Goal: Task Accomplishment & Management: Manage account settings

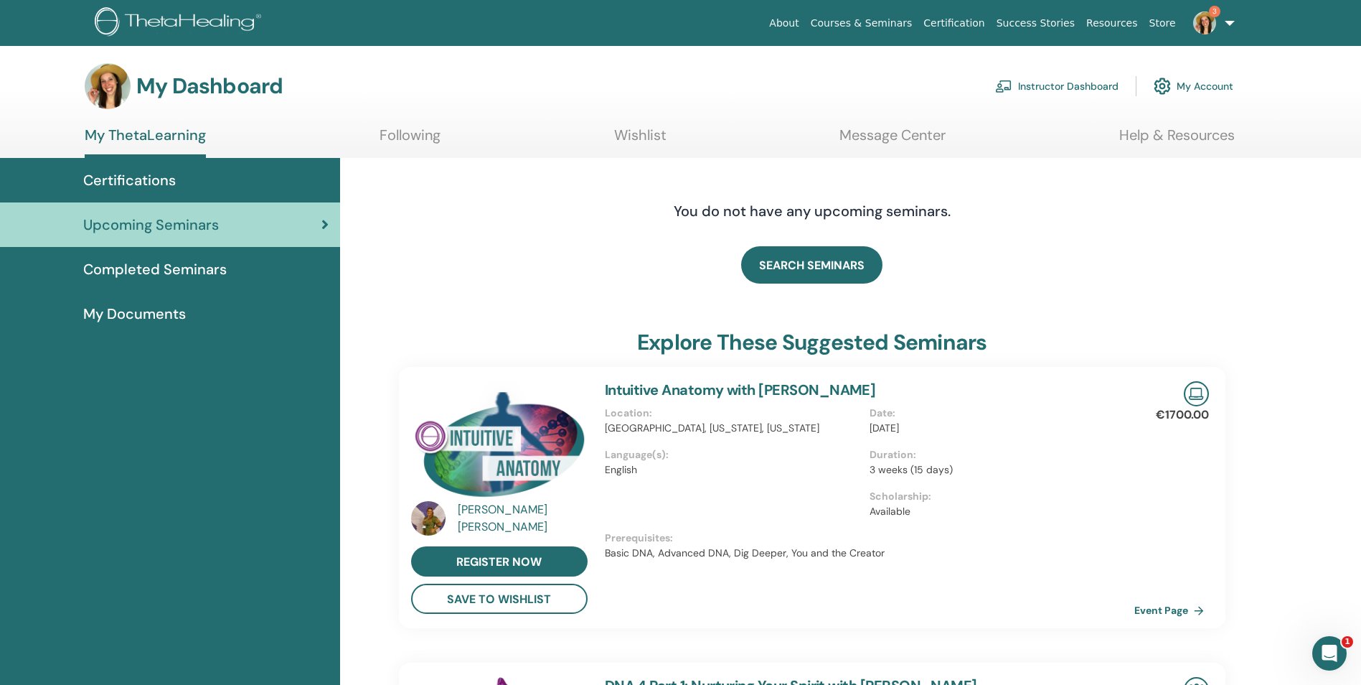
click at [1045, 96] on link "Instructor Dashboard" at bounding box center [1056, 86] width 123 height 32
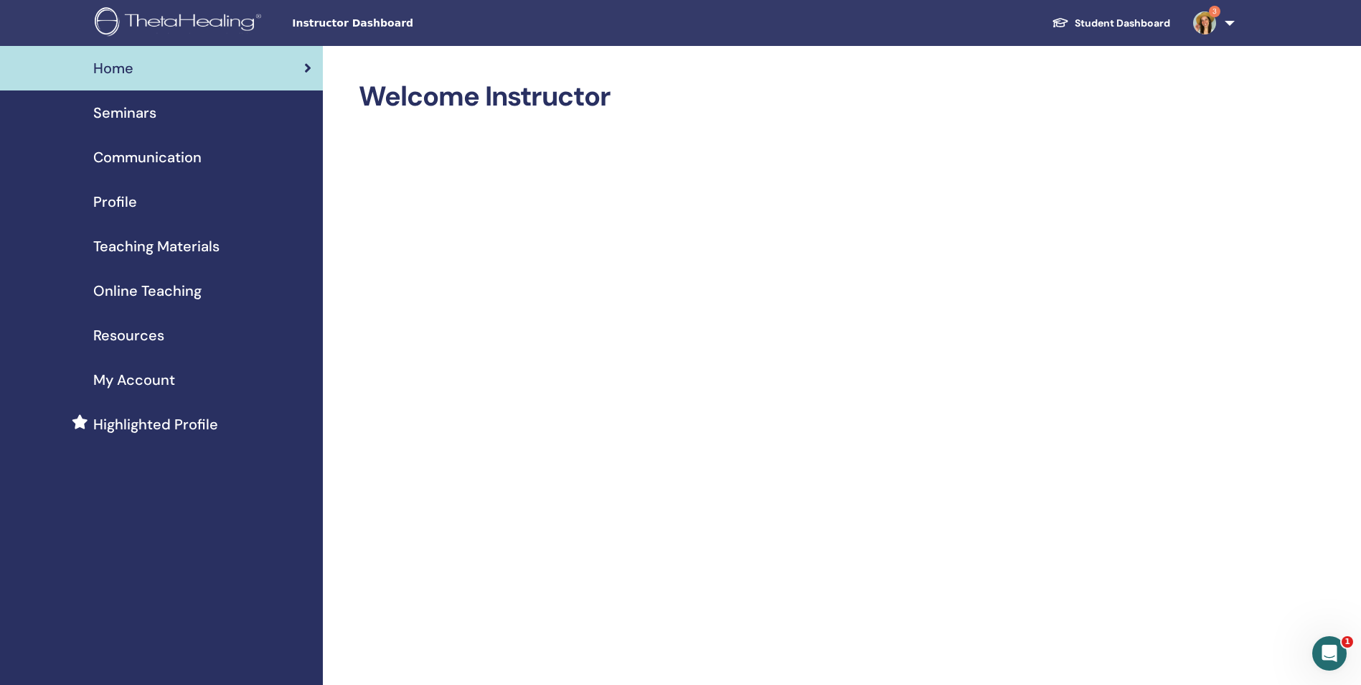
click at [143, 110] on span "Seminars" at bounding box center [124, 113] width 63 height 22
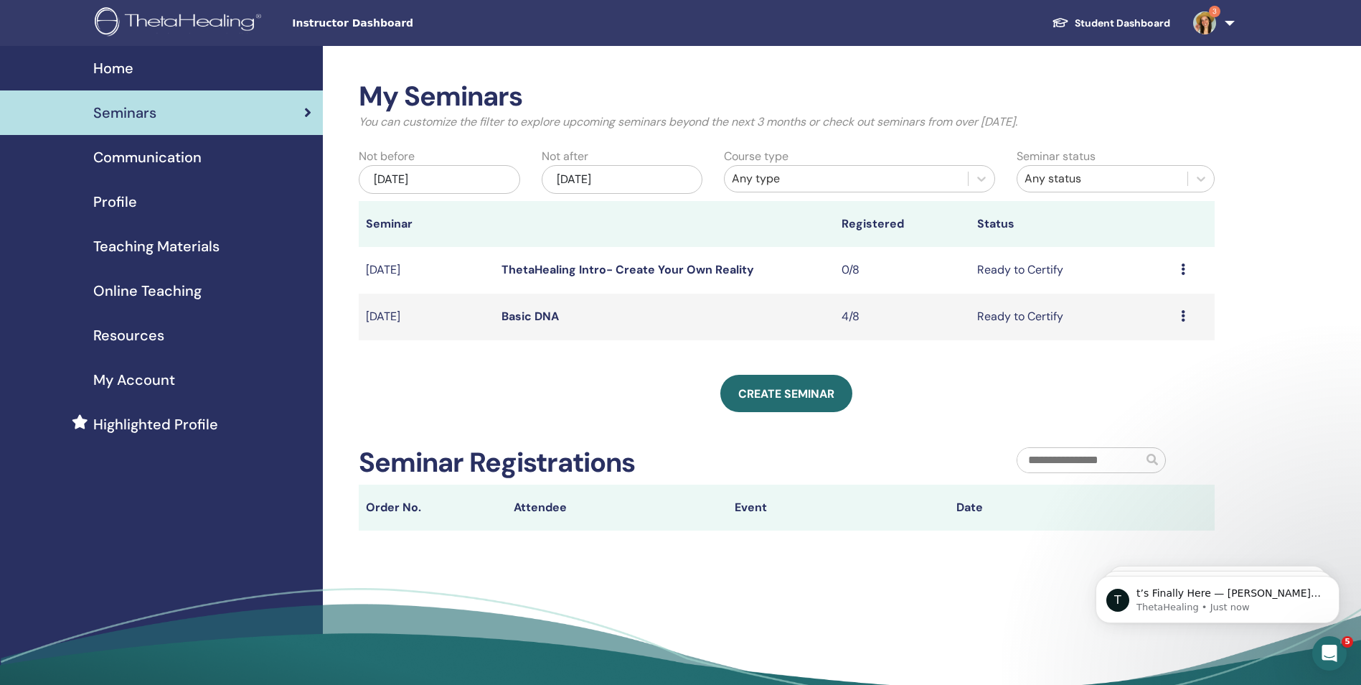
click at [527, 314] on link "Basic DNA" at bounding box center [530, 316] width 57 height 15
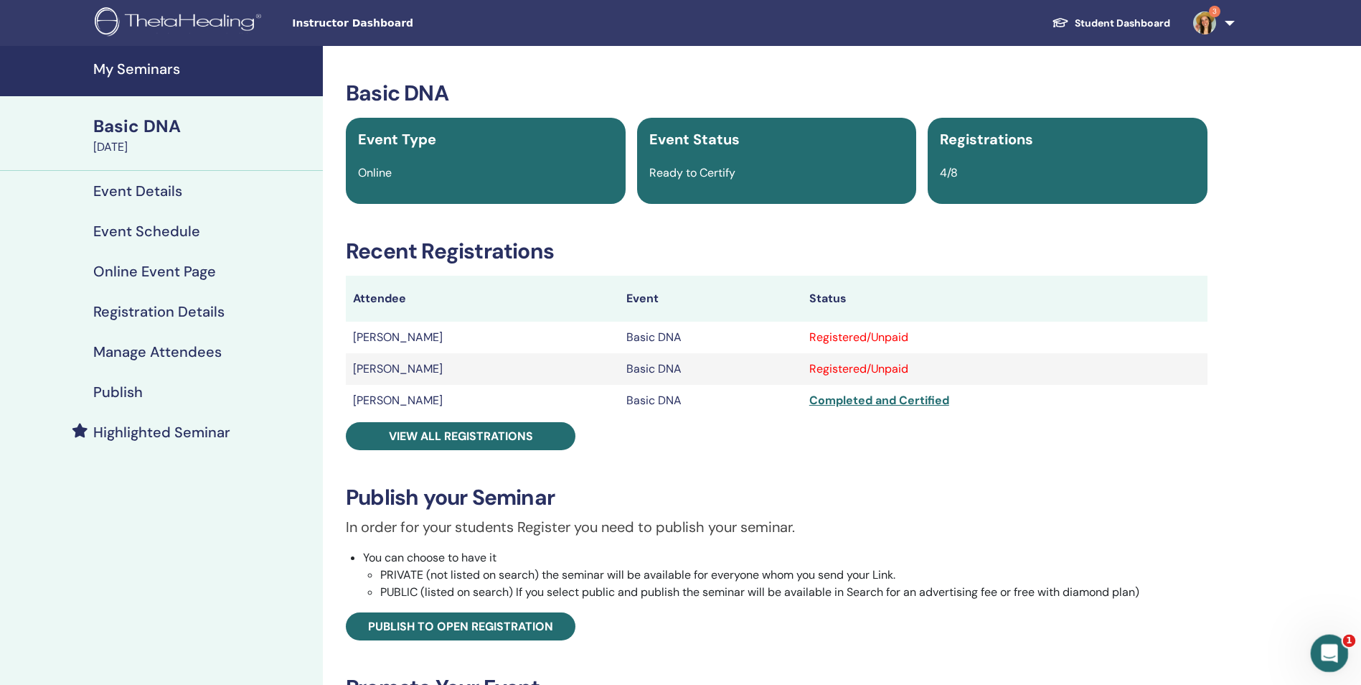
click at [1334, 649] on icon "Open Intercom Messenger" at bounding box center [1328, 651] width 24 height 24
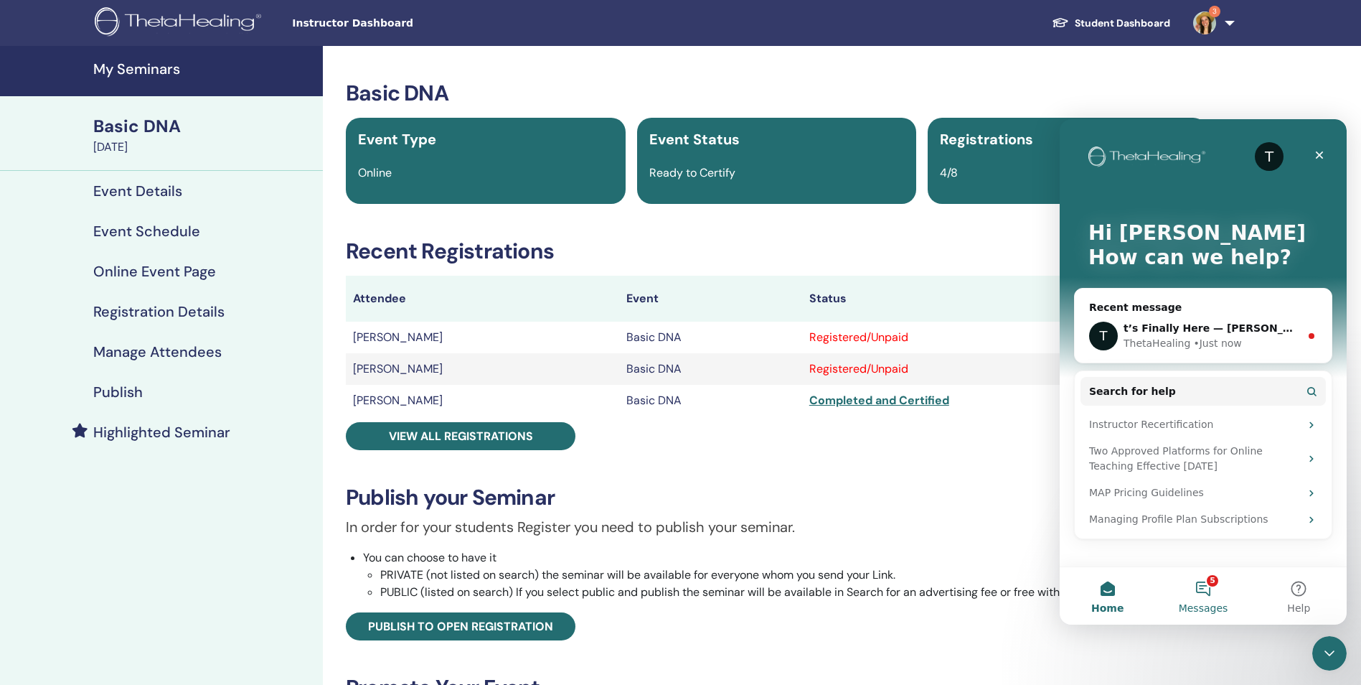
click at [1202, 593] on button "5 Messages" at bounding box center [1202, 595] width 95 height 57
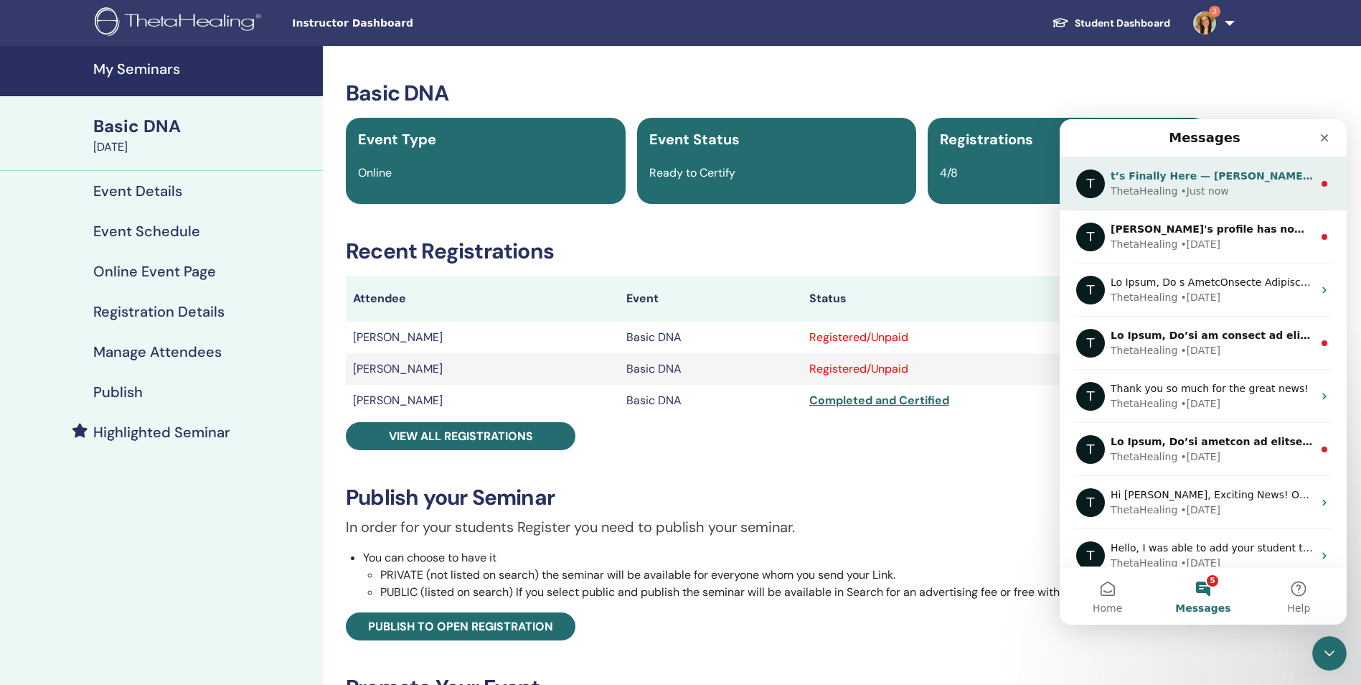
click at [1252, 191] on div "ThetaHealing • Just now" at bounding box center [1212, 191] width 202 height 15
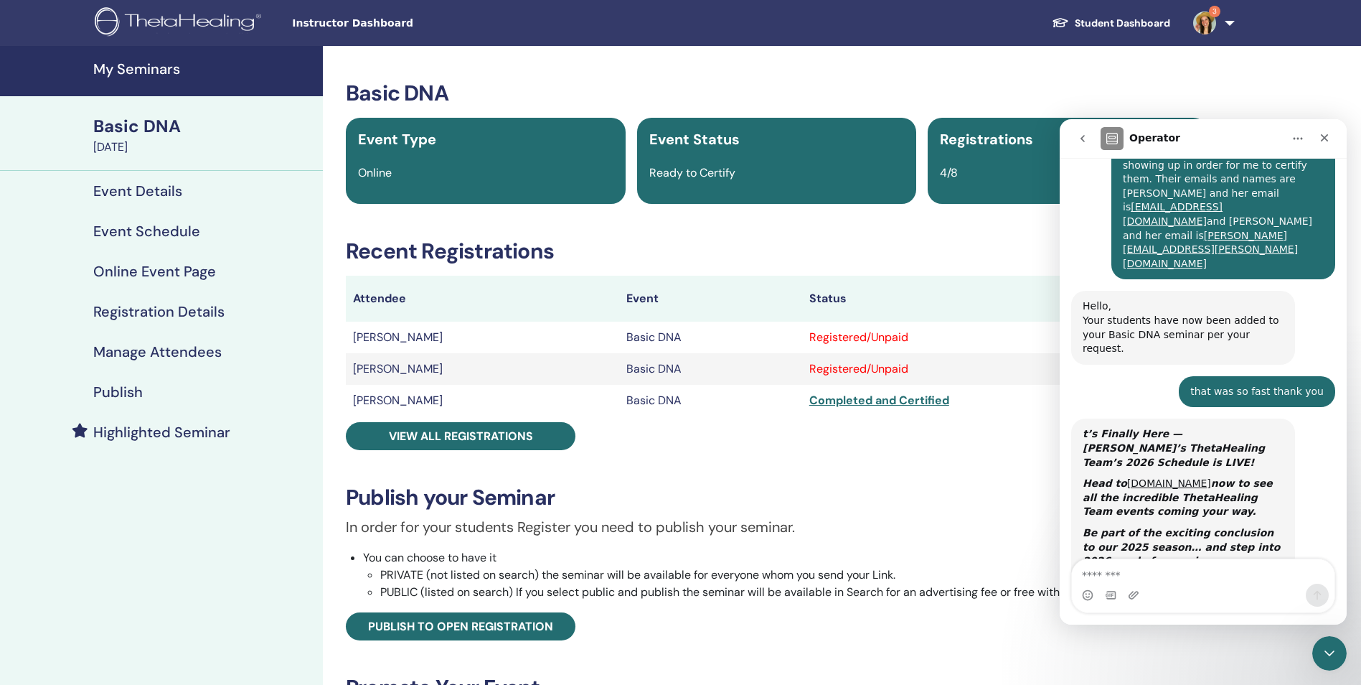
scroll to position [1051, 0]
click at [973, 268] on div "Basic DNA Event Type Online Event Status Ready to Certify Registrations 4/8 Rec…" at bounding box center [777, 507] width 891 height 855
click at [1330, 136] on icon "Close" at bounding box center [1324, 137] width 11 height 11
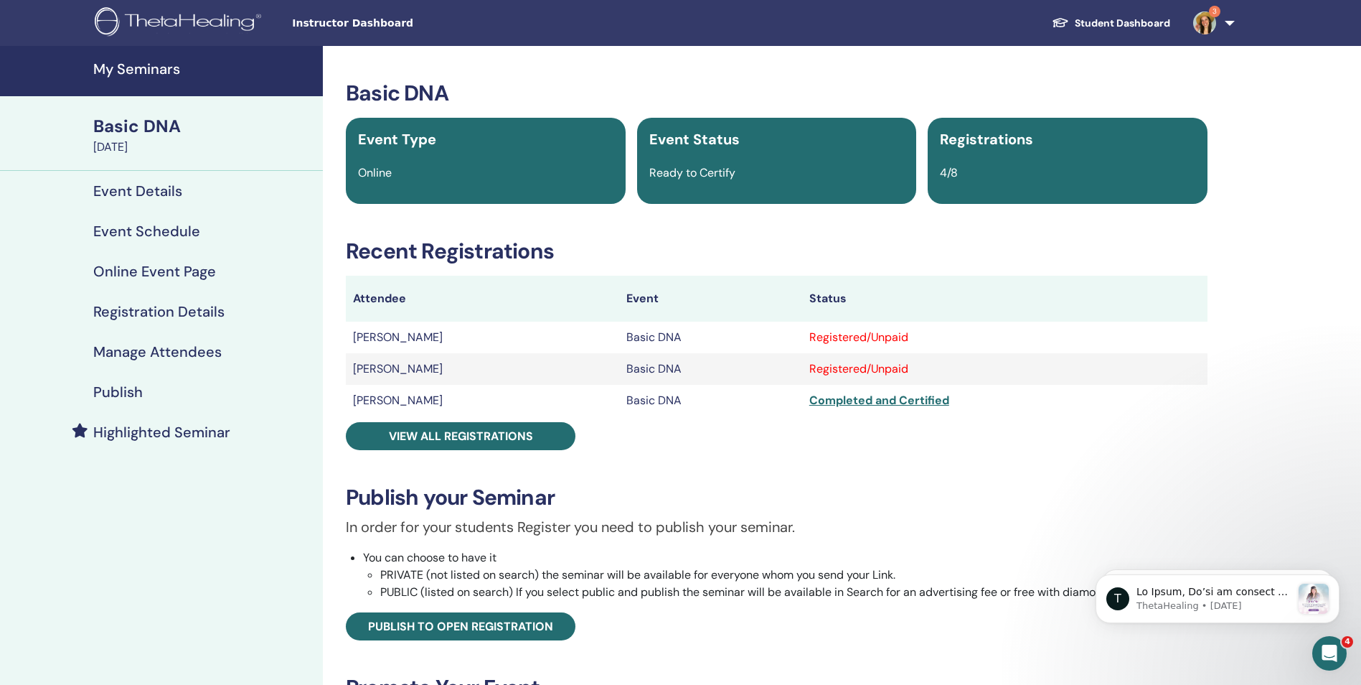
click at [853, 342] on div "Registered/Unpaid" at bounding box center [1004, 337] width 391 height 17
click at [136, 352] on h4 "Manage Attendees" at bounding box center [157, 351] width 128 height 17
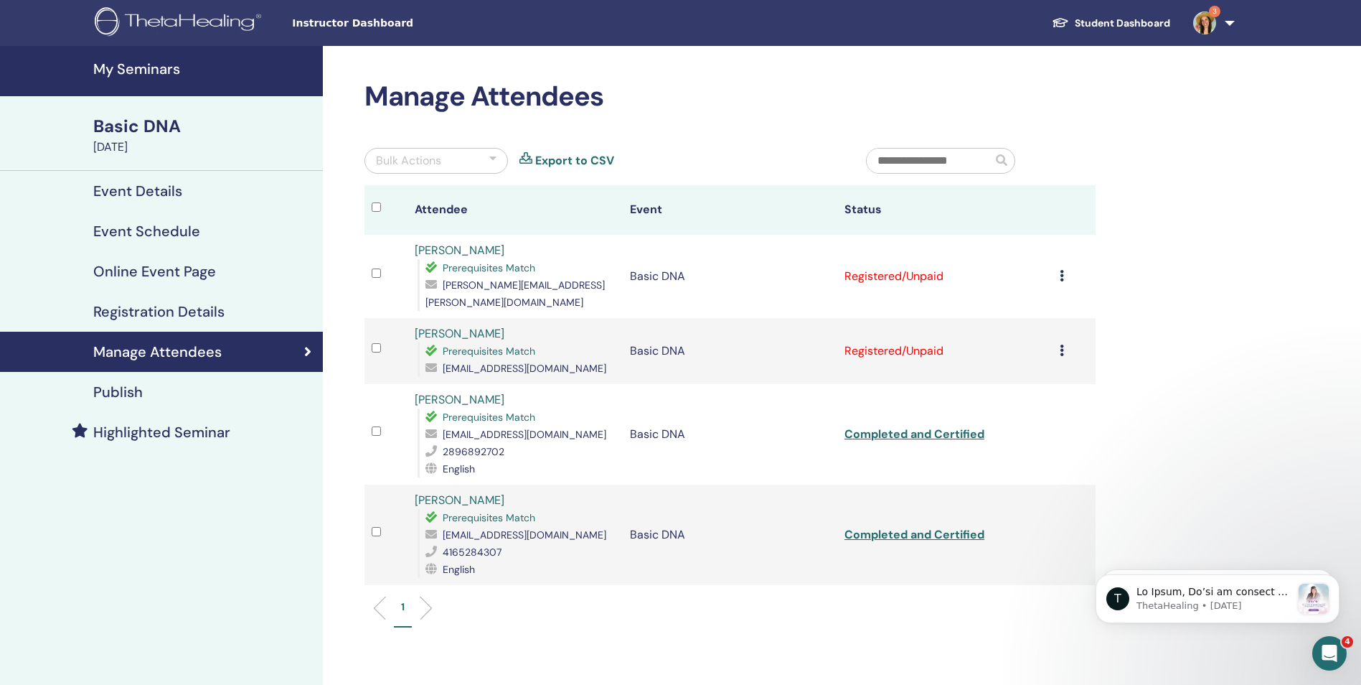
click at [1056, 334] on td "Cancel Registration Do not auto-certify Mark as Paid Mark as Unpaid Mark as Abs…" at bounding box center [1074, 351] width 43 height 66
click at [1058, 334] on td "Cancel Registration Do not auto-certify Mark as Paid Mark as Unpaid Mark as Abs…" at bounding box center [1074, 351] width 43 height 66
click at [1061, 344] on icon at bounding box center [1062, 349] width 4 height 11
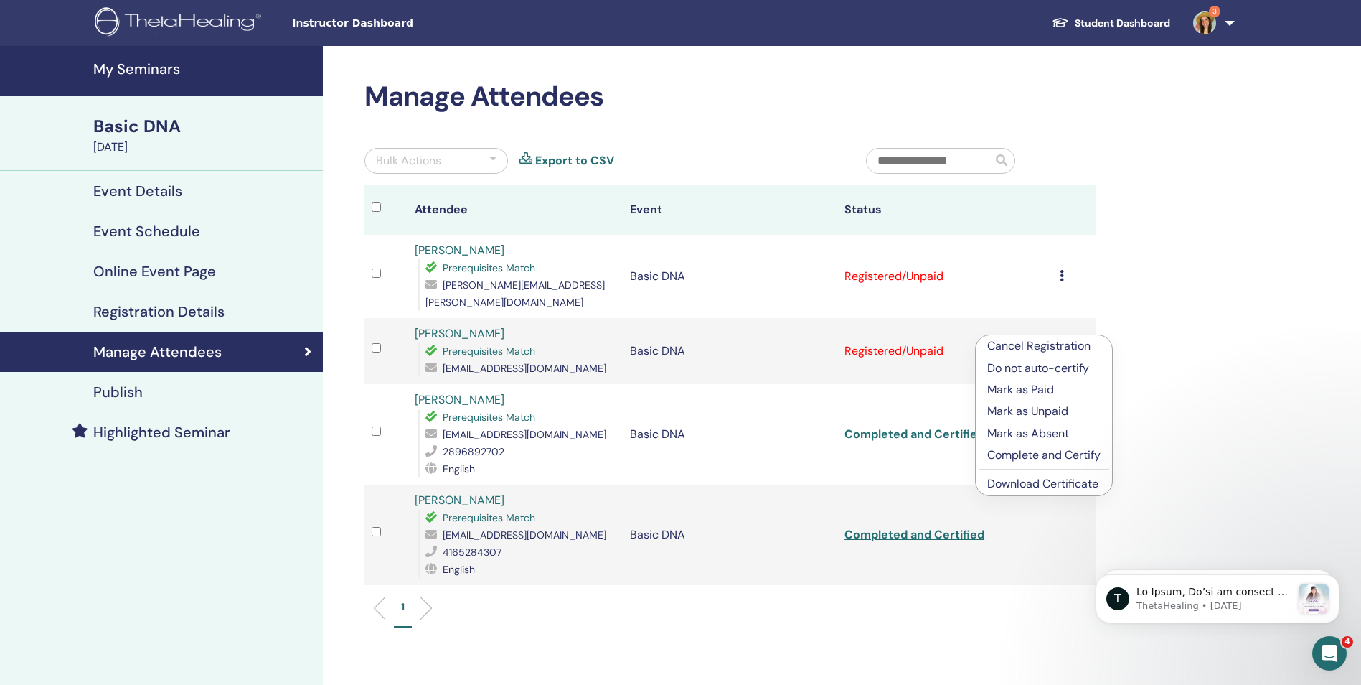
click at [1011, 459] on p "Complete and Certify" at bounding box center [1043, 454] width 113 height 17
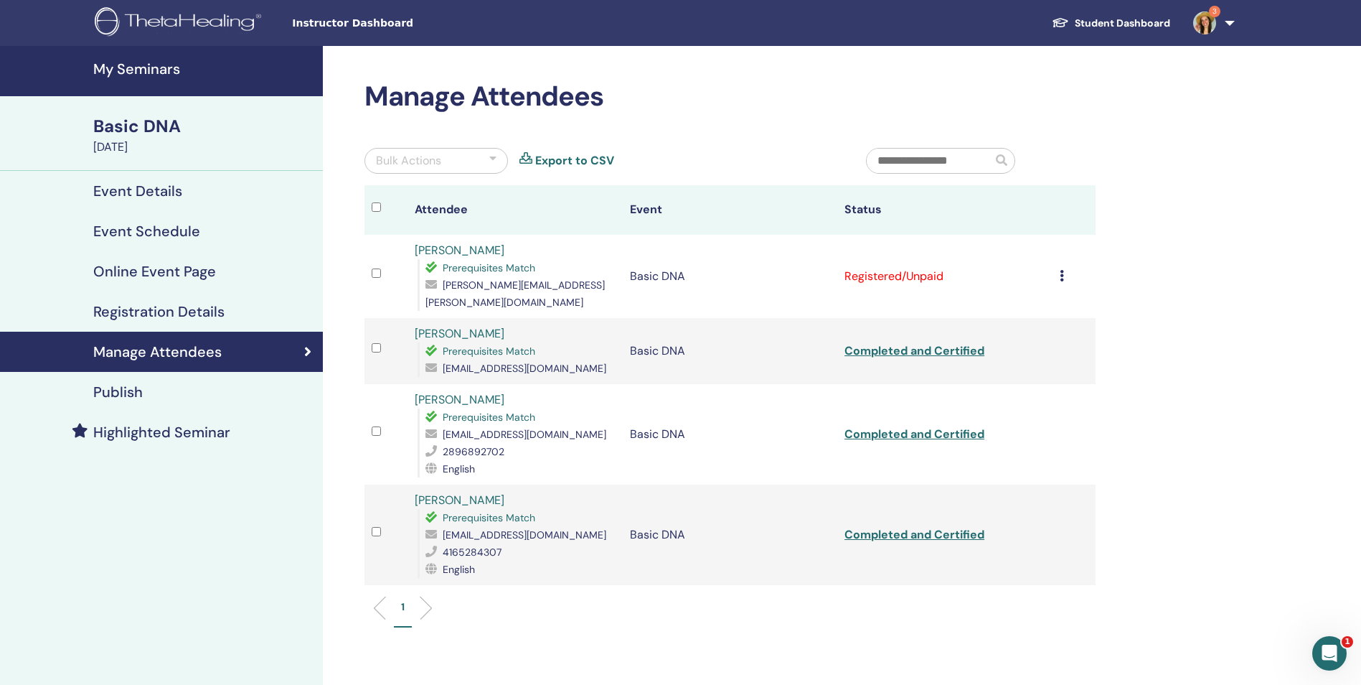
drag, startPoint x: 1056, startPoint y: 267, endPoint x: 1063, endPoint y: 273, distance: 8.6
click at [1056, 267] on td "Cancel Registration Do not auto-certify Mark as Paid Mark as Unpaid Mark as Abs…" at bounding box center [1074, 276] width 43 height 83
click at [955, 343] on link "Completed and Certified" at bounding box center [915, 350] width 140 height 15
drag, startPoint x: 502, startPoint y: 317, endPoint x: 415, endPoint y: 321, distance: 86.9
click at [415, 325] on div "Katie Kniginyzky Prerequisites Match kkniginyzky@gmail.com" at bounding box center [515, 351] width 201 height 52
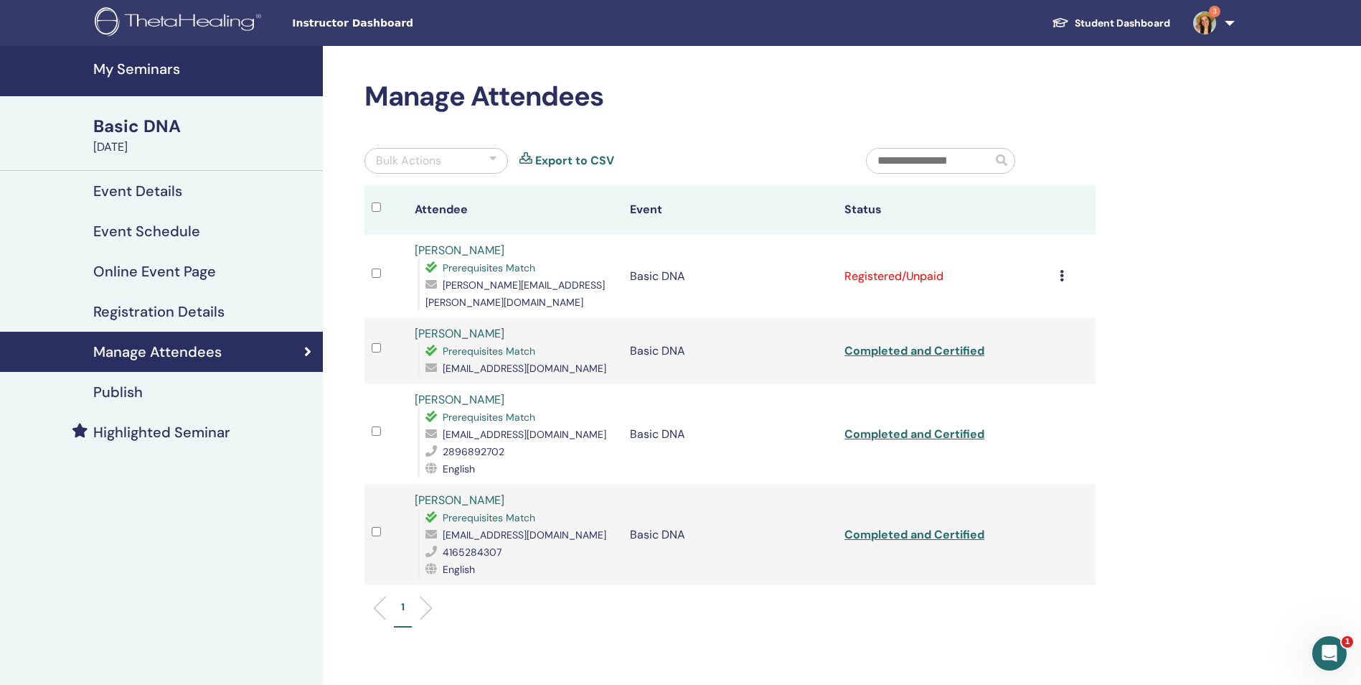
copy link "[PERSON_NAME]"
click at [1063, 270] on icon at bounding box center [1062, 275] width 4 height 11
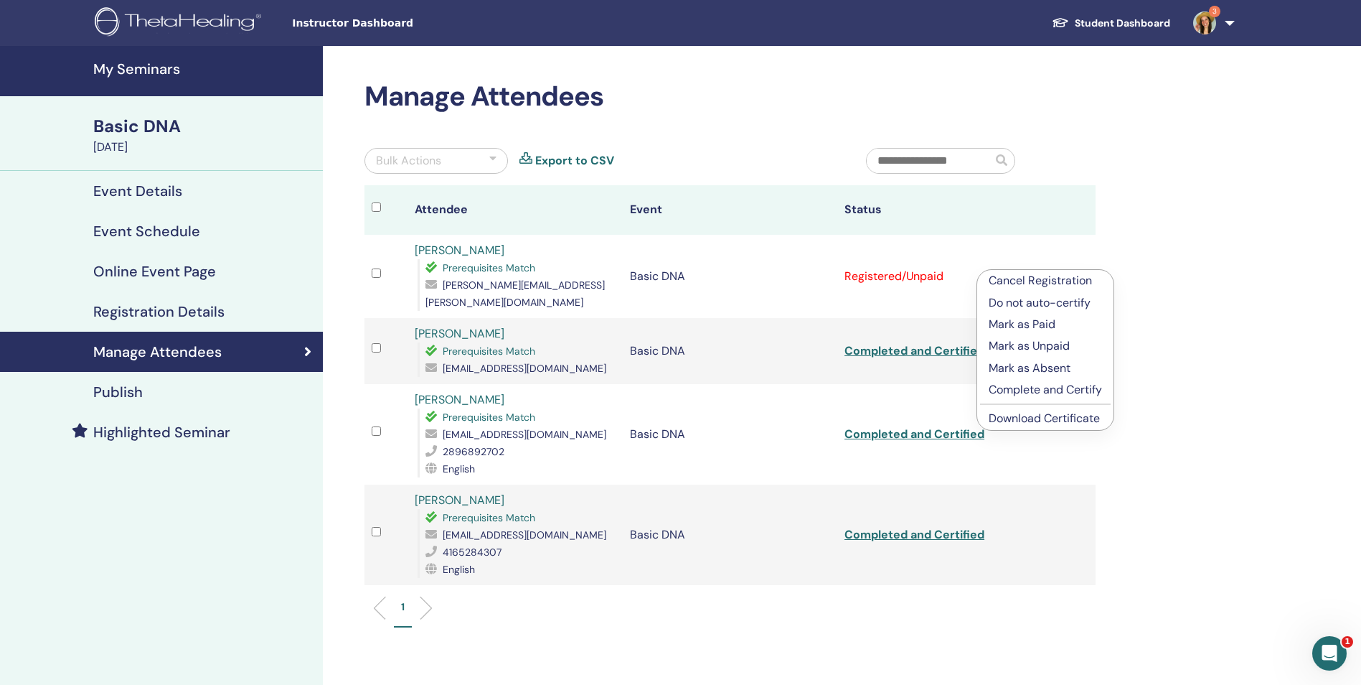
click at [1054, 388] on p "Complete and Certify" at bounding box center [1045, 389] width 113 height 17
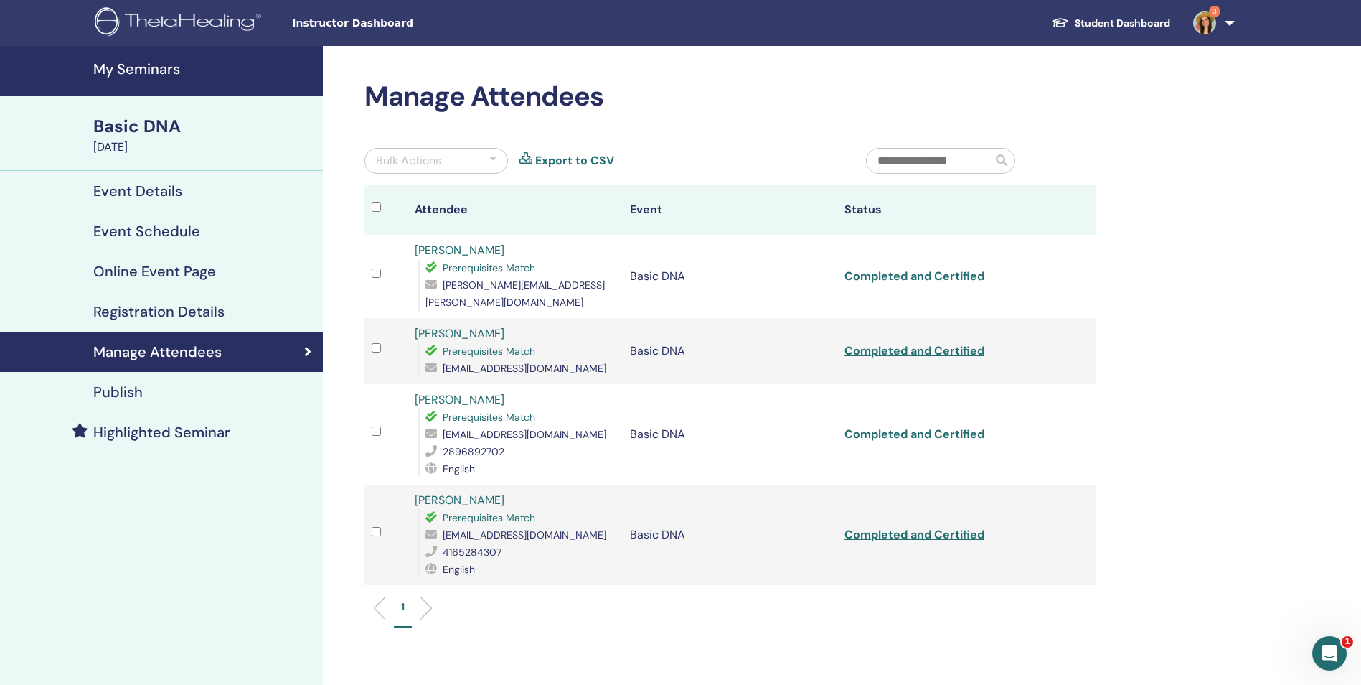
click at [898, 268] on link "Completed and Certified" at bounding box center [915, 275] width 140 height 15
drag, startPoint x: 811, startPoint y: 74, endPoint x: 795, endPoint y: 70, distance: 16.4
click at [811, 74] on div "Manage Attendees Bulk Actions Export to CSV Attendee Event Status Anna Hyde Pre…" at bounding box center [777, 444] width 908 height 797
